Goal: Task Accomplishment & Management: Use online tool/utility

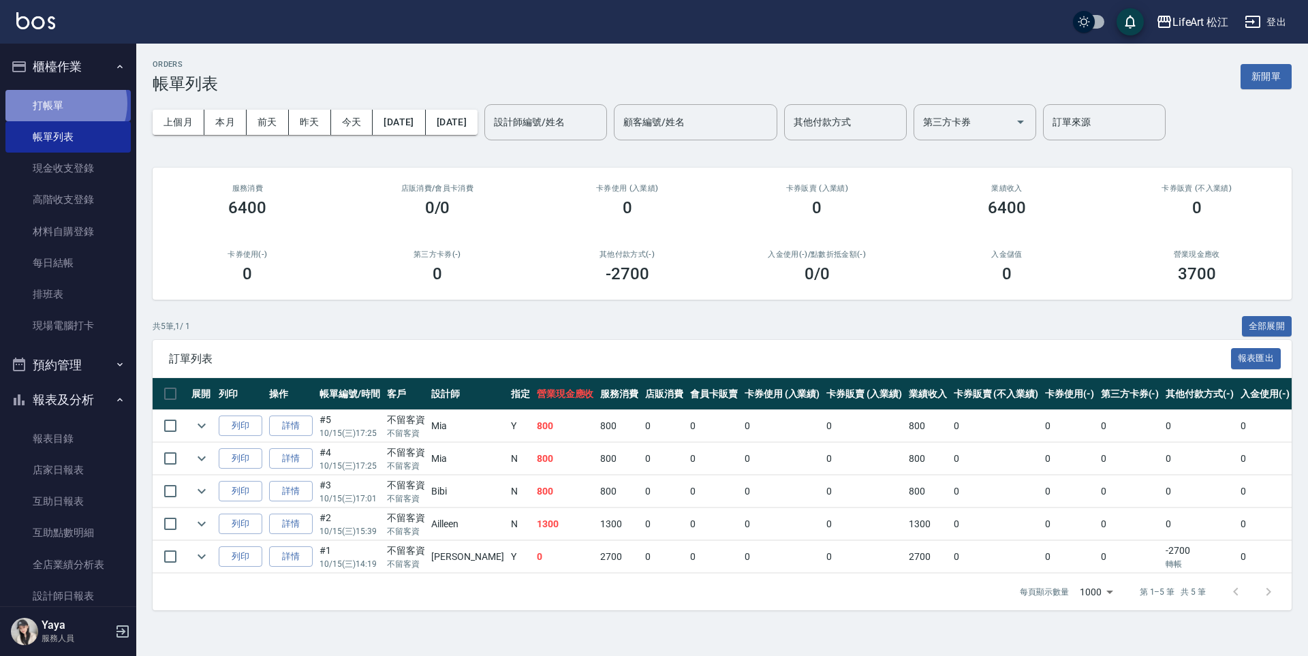
click at [64, 103] on link "打帳單" at bounding box center [67, 105] width 125 height 31
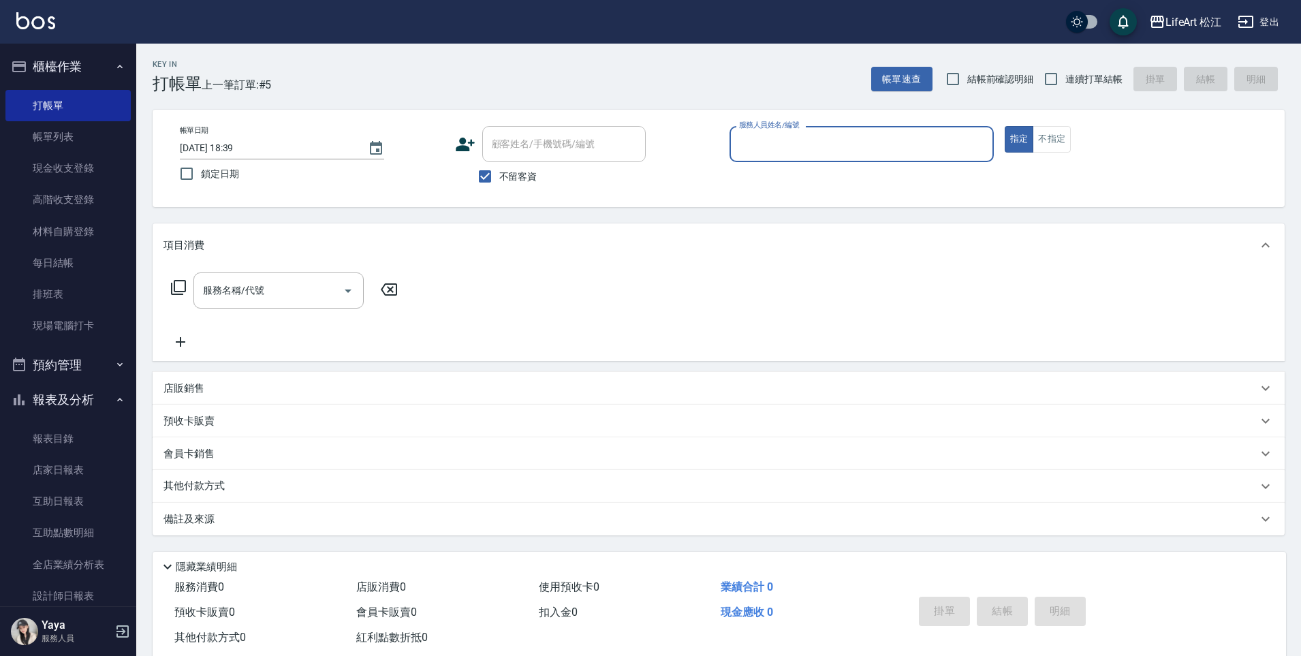
click at [533, 181] on span "不留客資" at bounding box center [518, 177] width 38 height 14
click at [499, 181] on input "不留客資" at bounding box center [485, 176] width 29 height 29
checkbox input "false"
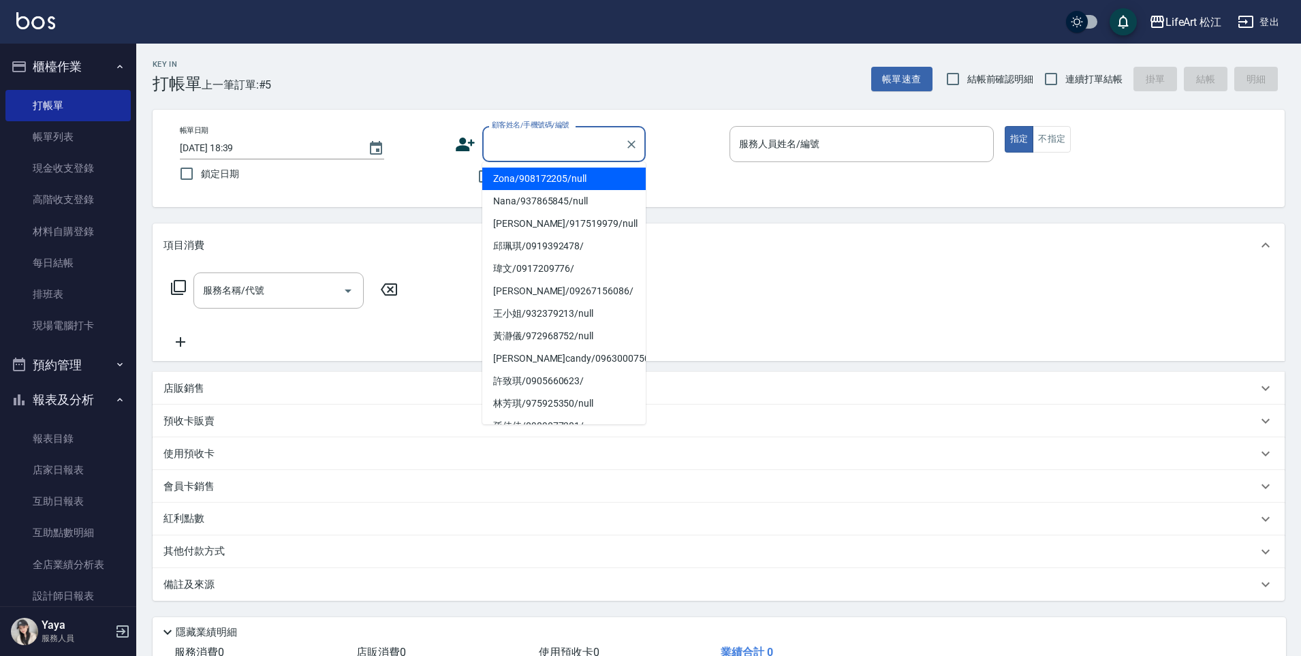
click at [556, 142] on div "顧客姓名/手機號碼/編號 顧客姓名/手機號碼/編號" at bounding box center [564, 144] width 164 height 36
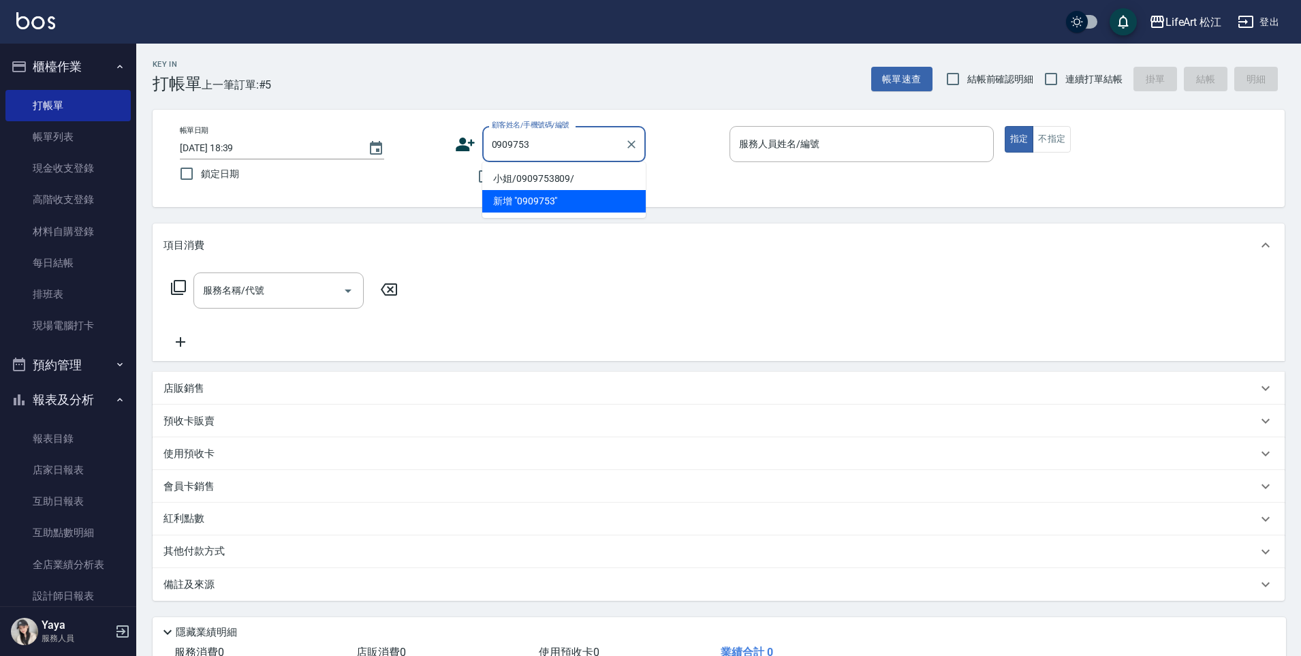
click at [582, 183] on li "小姐/0909753809/" at bounding box center [564, 179] width 164 height 22
type input "小姐/0909753809/"
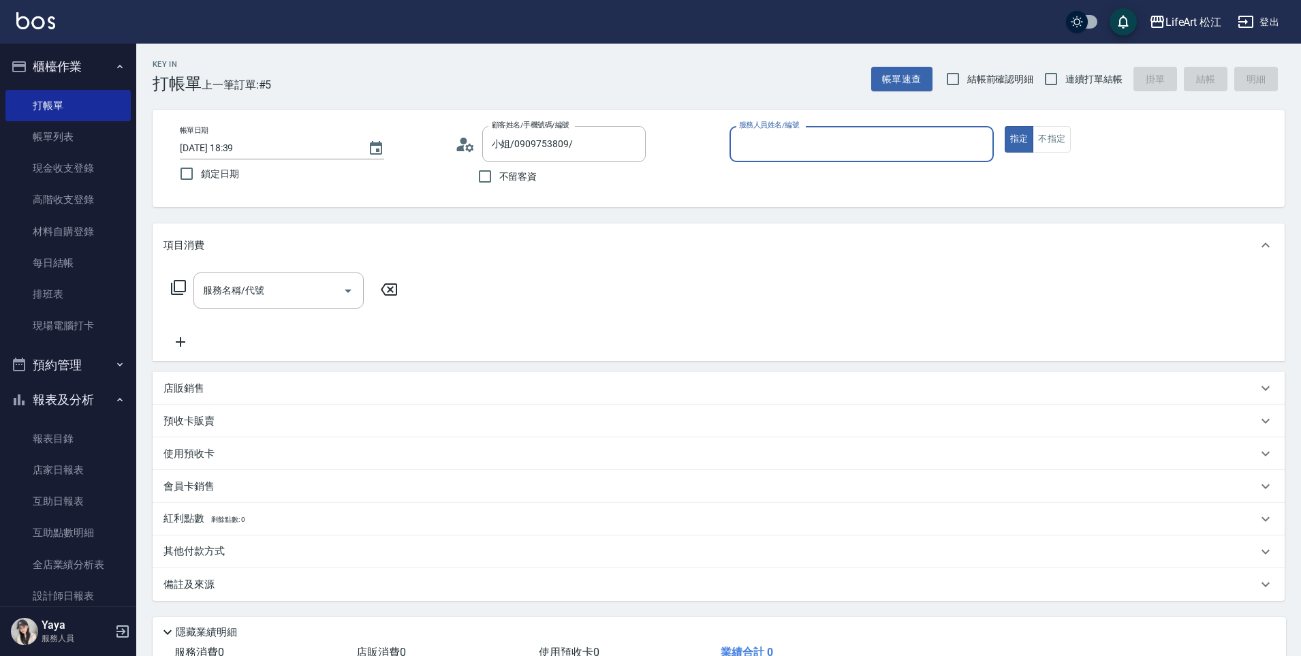
type input "Bibi(無代號)"
click at [283, 303] on div "服務名稱/代號" at bounding box center [278, 291] width 170 height 36
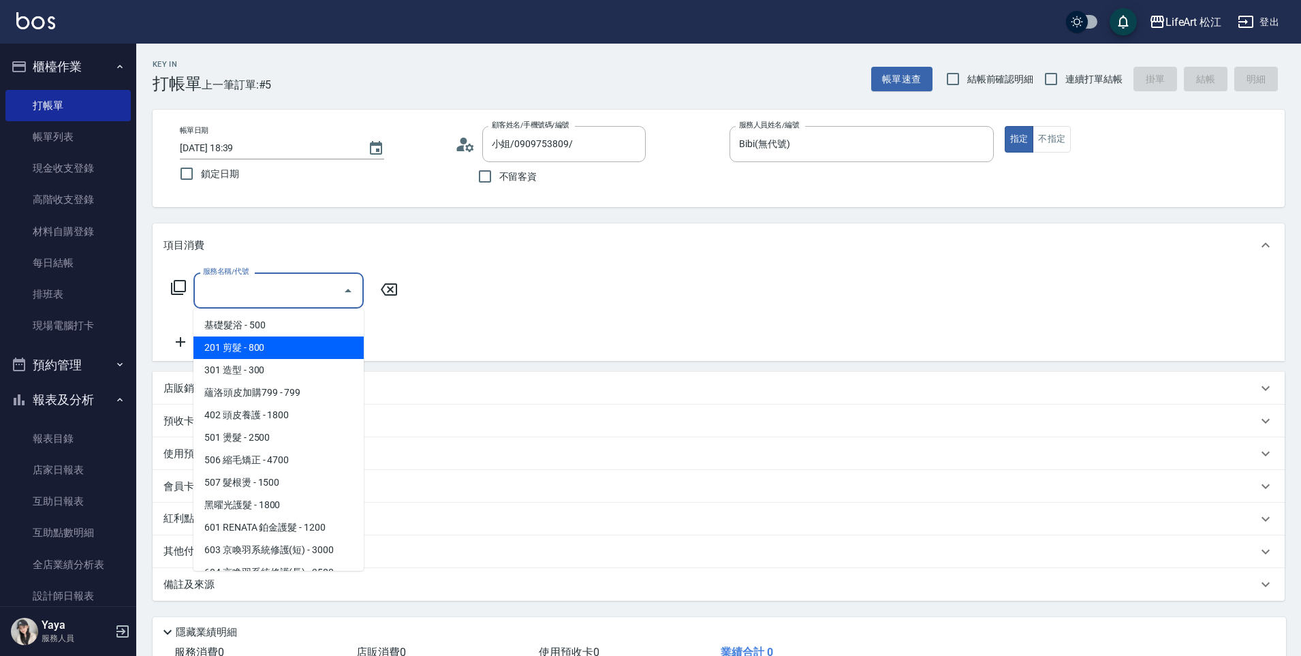
click at [283, 349] on span "201 剪髮 - 800" at bounding box center [278, 348] width 170 height 22
type input "201 剪髮(201)"
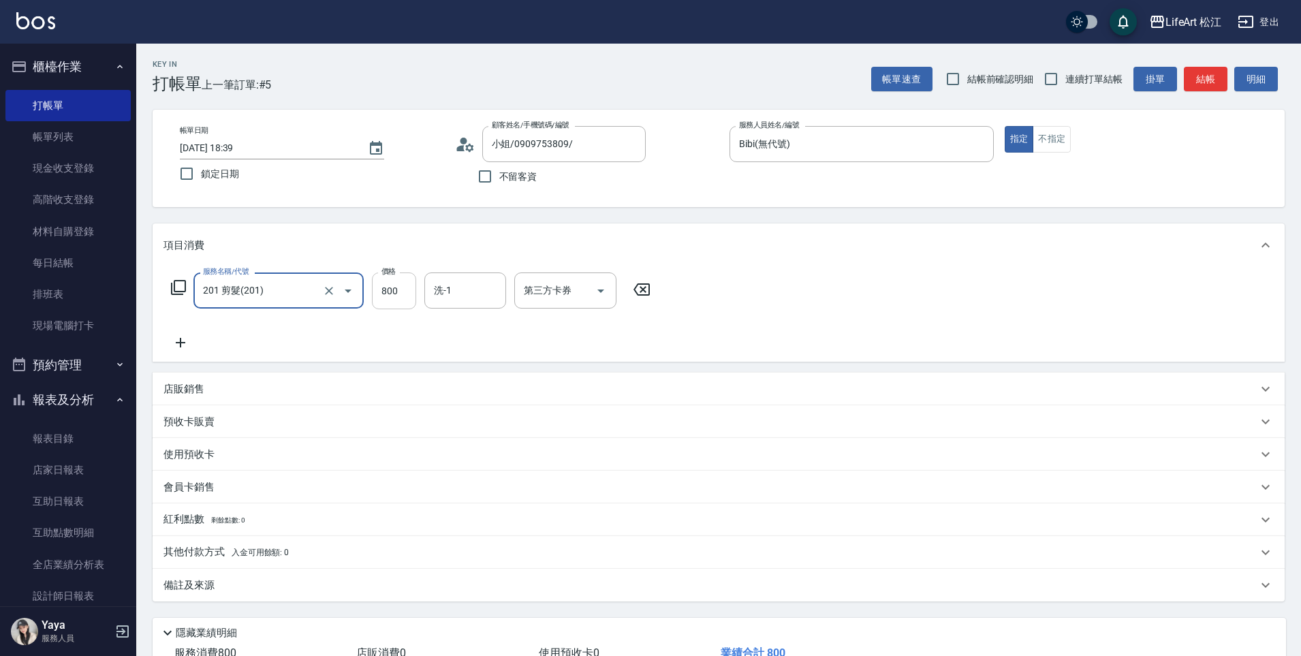
click at [403, 287] on input "800" at bounding box center [394, 291] width 44 height 37
type input "100"
click at [197, 576] on div "備註及來源" at bounding box center [719, 585] width 1132 height 33
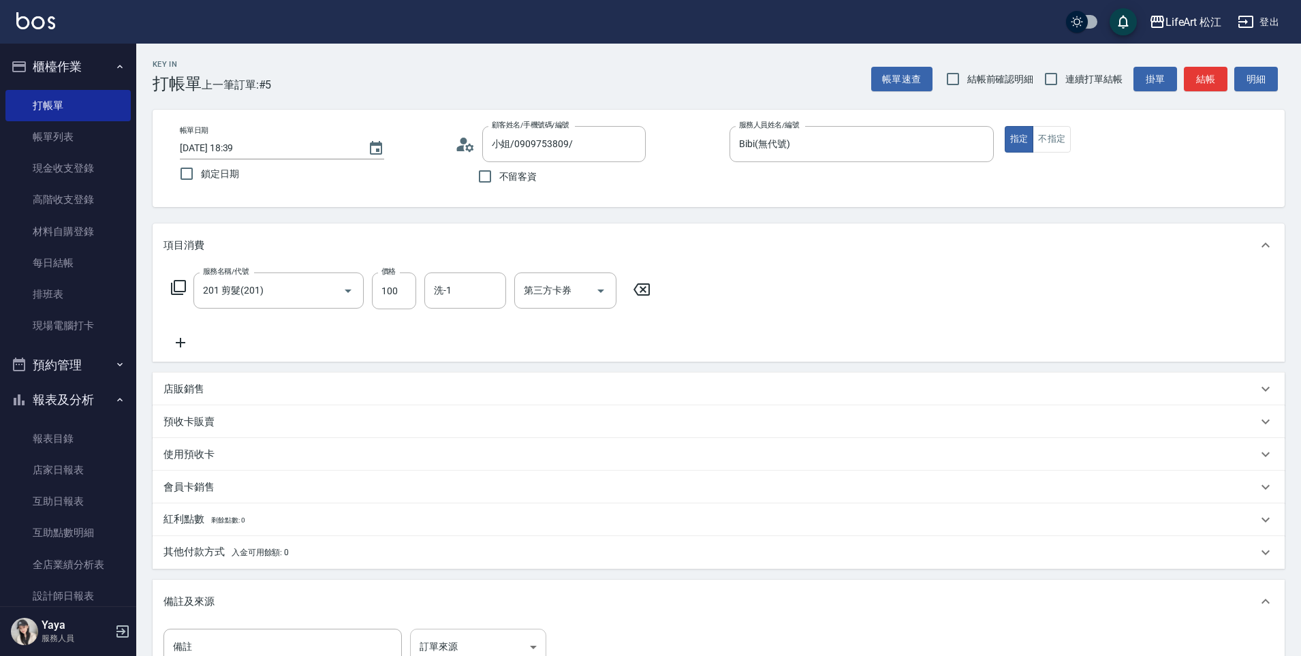
scroll to position [10, 0]
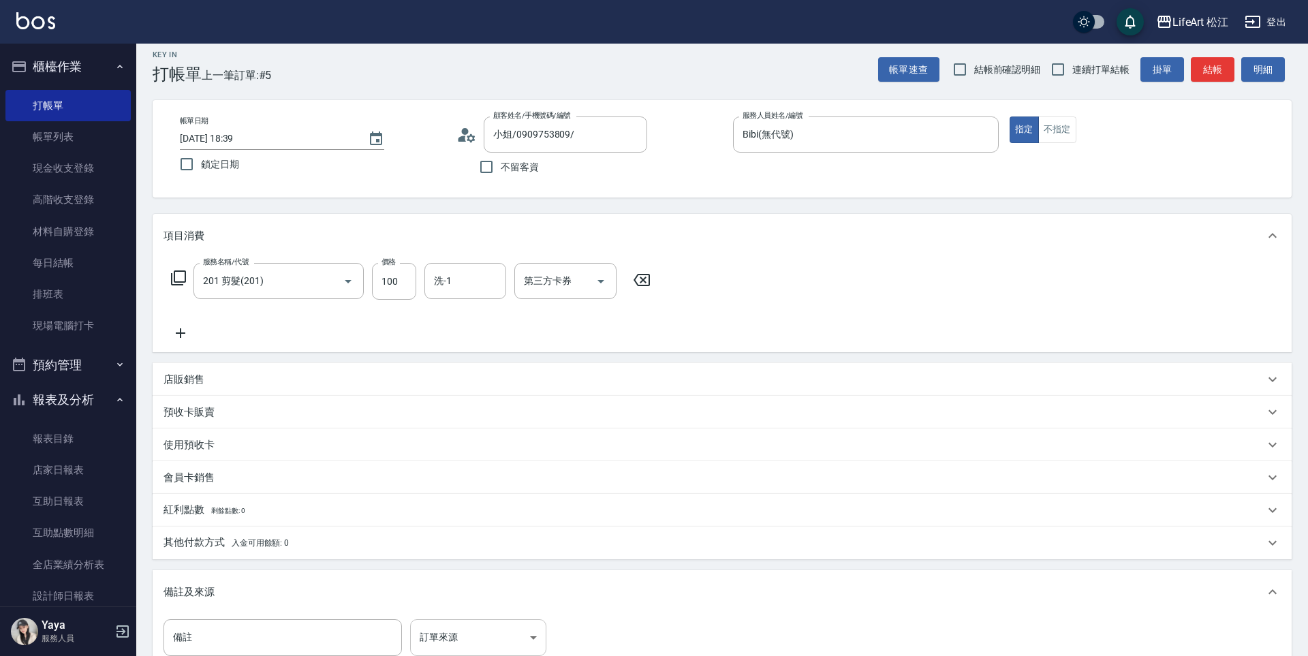
click at [470, 644] on body "LifeArt 松江 登出 櫃檯作業 打帳單 帳單列表 現金收支登錄 高階收支登錄 材料自購登錄 每日結帳 排班表 現場電腦打卡 預約管理 預約管理 單日預約…" at bounding box center [654, 410] width 1308 height 841
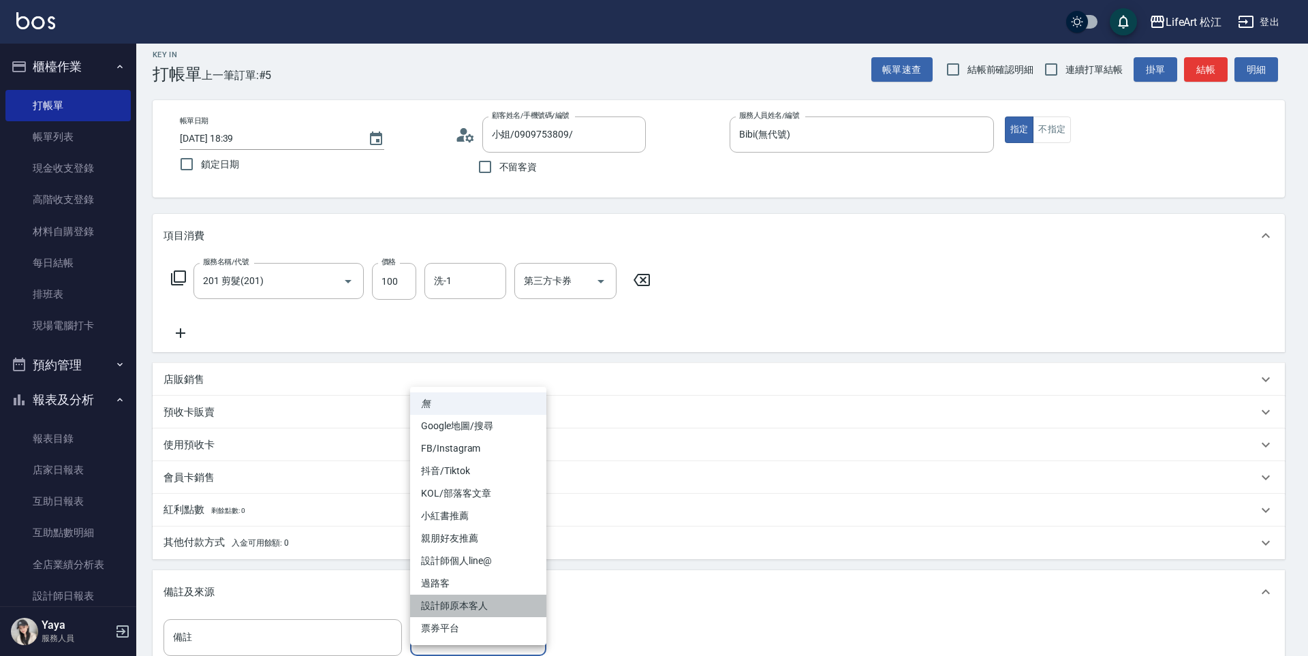
click at [482, 612] on li "設計師原本客人" at bounding box center [478, 606] width 136 height 22
type input "設計師原本客人"
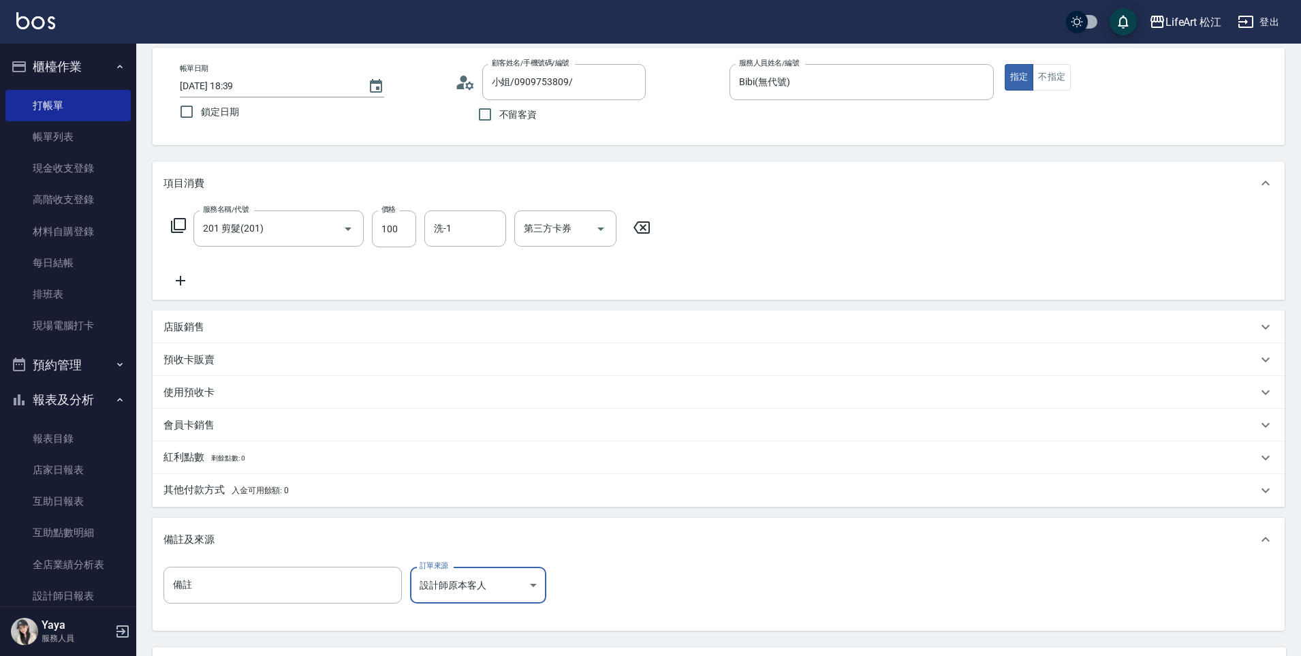
scroll to position [191, 0]
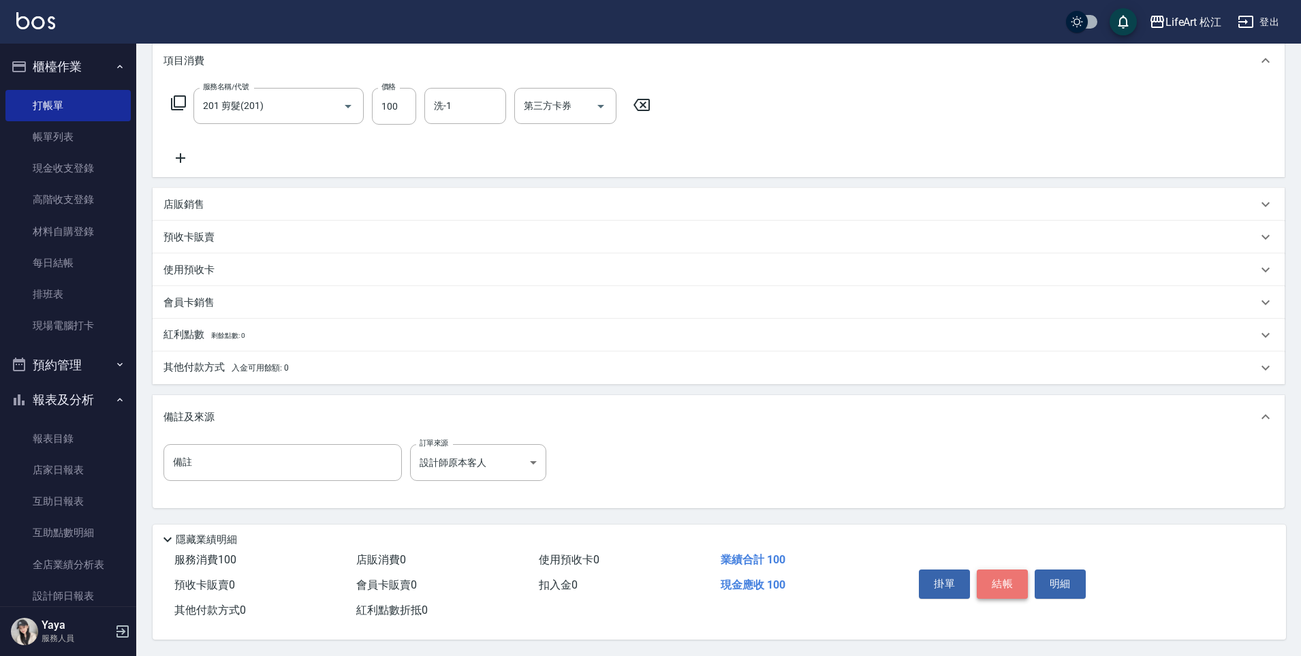
click at [1014, 585] on button "結帳" at bounding box center [1002, 584] width 51 height 29
